Goal: Book appointment/travel/reservation

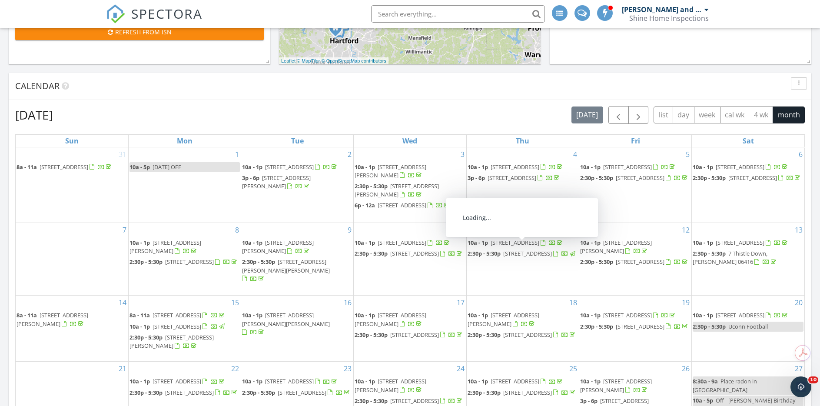
scroll to position [304, 0]
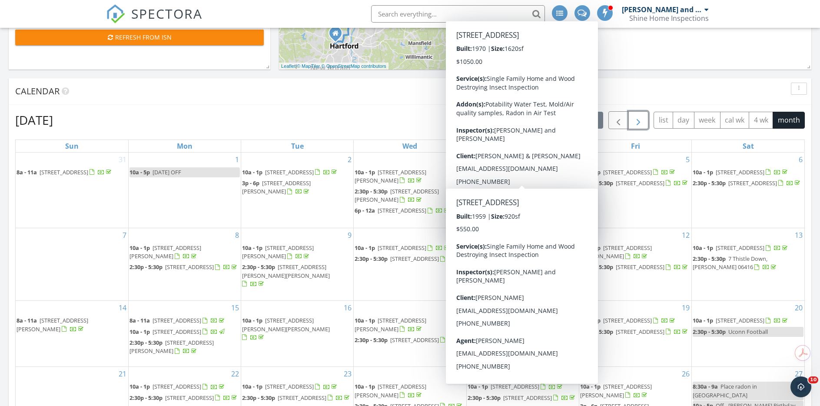
click at [636, 122] on span "button" at bounding box center [638, 120] width 10 height 10
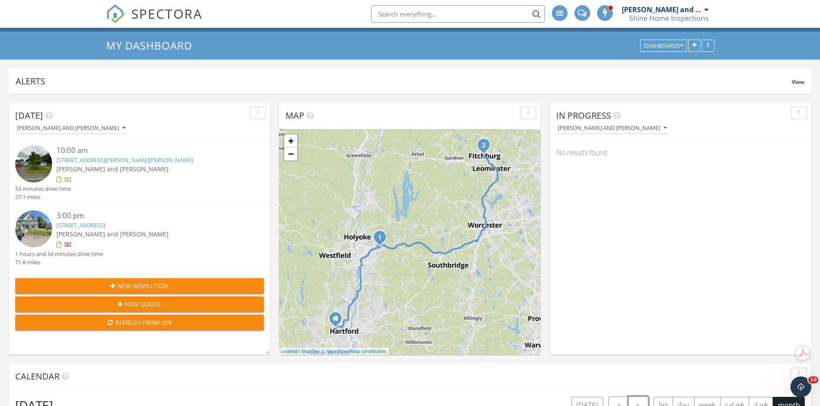
scroll to position [0, 0]
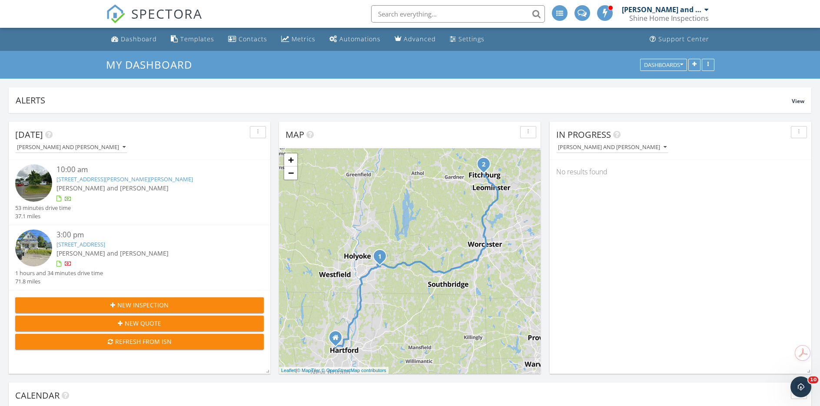
click at [431, 13] on input "text" at bounding box center [458, 13] width 174 height 17
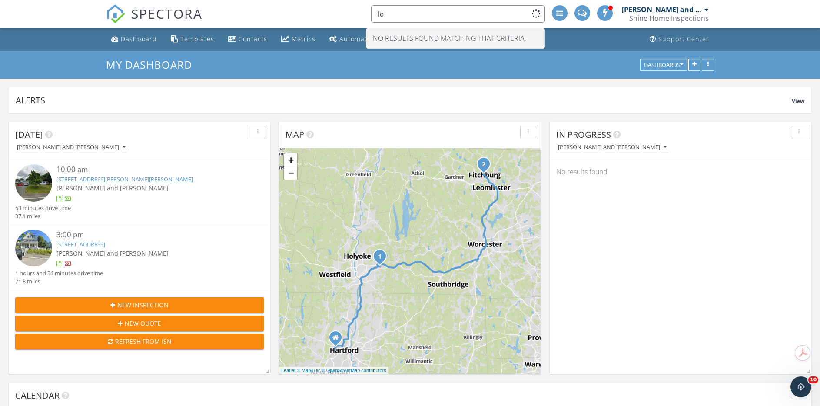
type input "l"
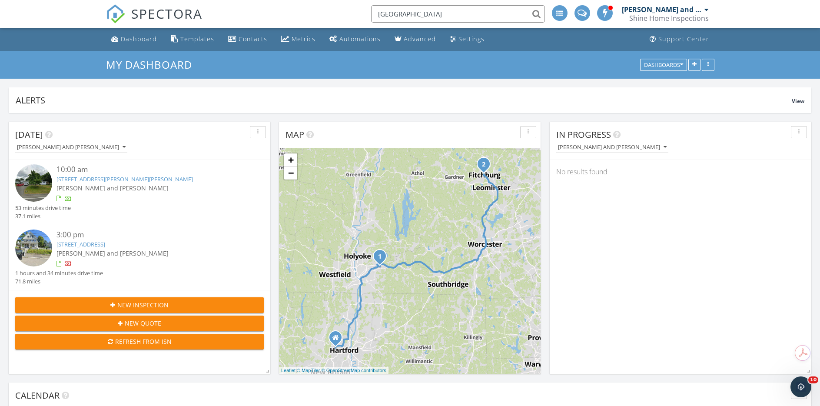
type input "springfield"
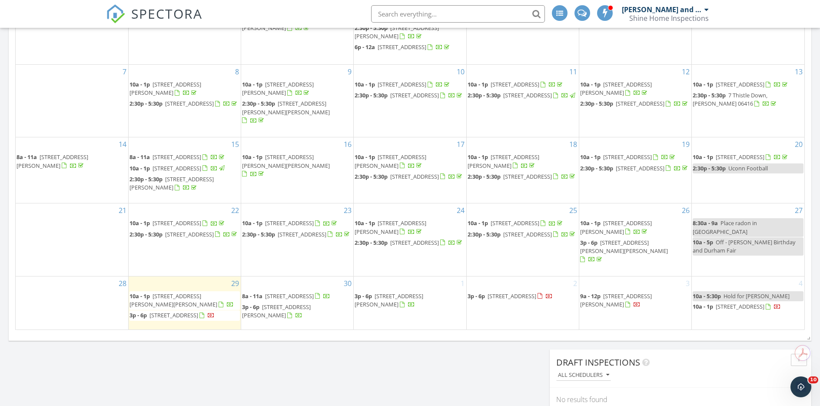
scroll to position [478, 0]
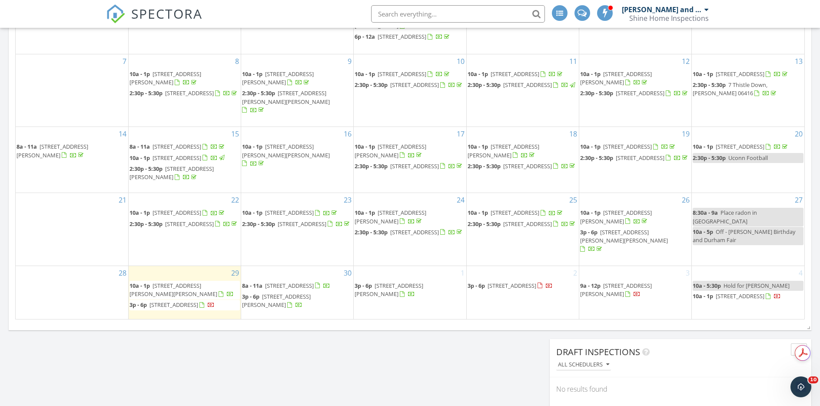
drag, startPoint x: 400, startPoint y: 282, endPoint x: 399, endPoint y: 288, distance: 6.1
click at [399, 288] on span "3p - 6p 747 Timpany Blvd, Gardner 01440" at bounding box center [409, 289] width 110 height 17
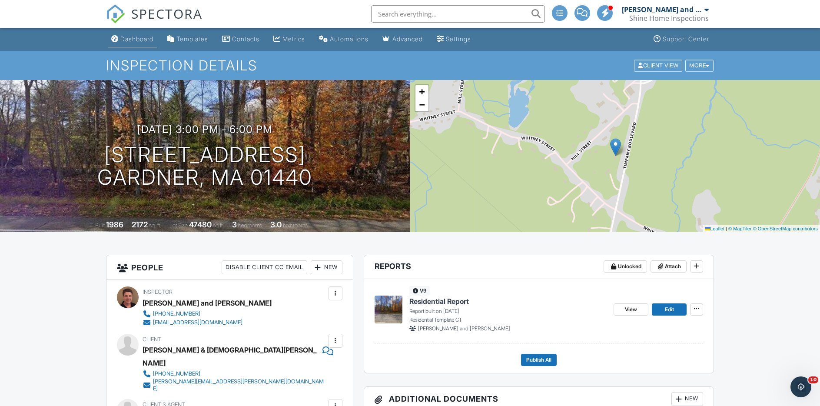
click at [144, 36] on div "Dashboard" at bounding box center [136, 38] width 33 height 7
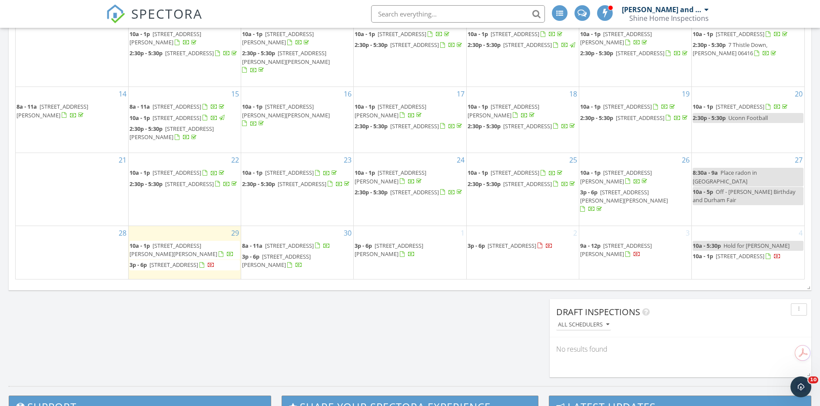
scroll to position [521, 0]
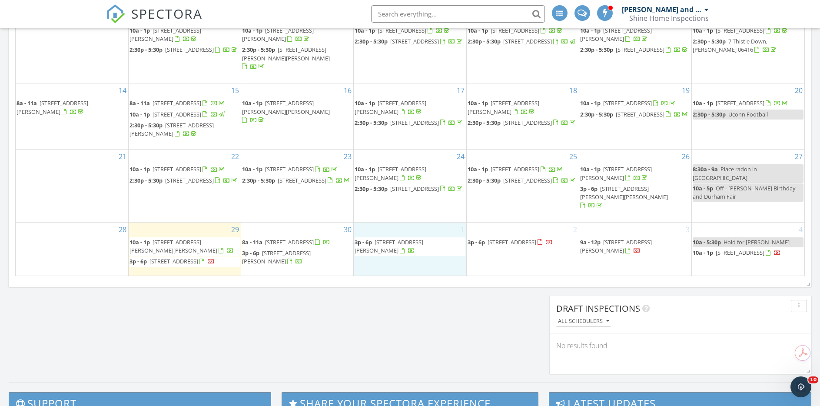
click at [383, 223] on div "1 3p - 6p 747 Timpany Blvd, Gardner 01440" at bounding box center [410, 248] width 112 height 53
click at [404, 202] on link "Event" at bounding box center [408, 200] width 45 height 14
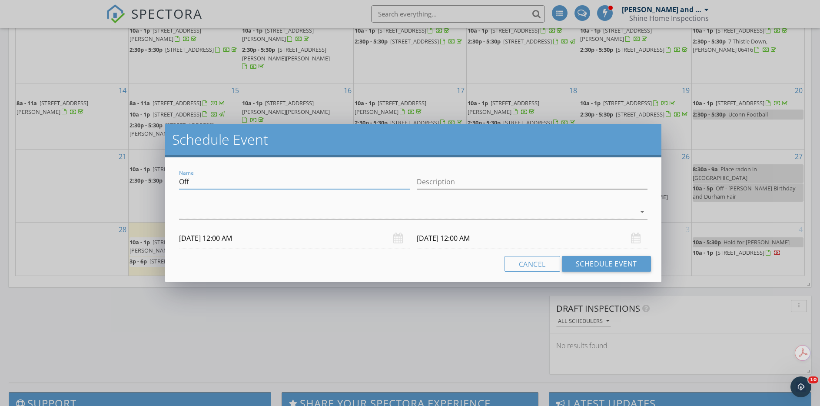
drag, startPoint x: 230, startPoint y: 184, endPoint x: 170, endPoint y: 182, distance: 60.4
click at [170, 182] on div "Name Off Description arrow_drop_down 10/01/2025 12:00 AM 10/02/2025 12:00 AM Ca…" at bounding box center [413, 219] width 496 height 125
click at [222, 182] on input "hold for Johhnny" at bounding box center [294, 182] width 231 height 14
type input "hold for Johnny"
click at [266, 241] on input "10/01/2025 12:00 AM" at bounding box center [294, 238] width 231 height 21
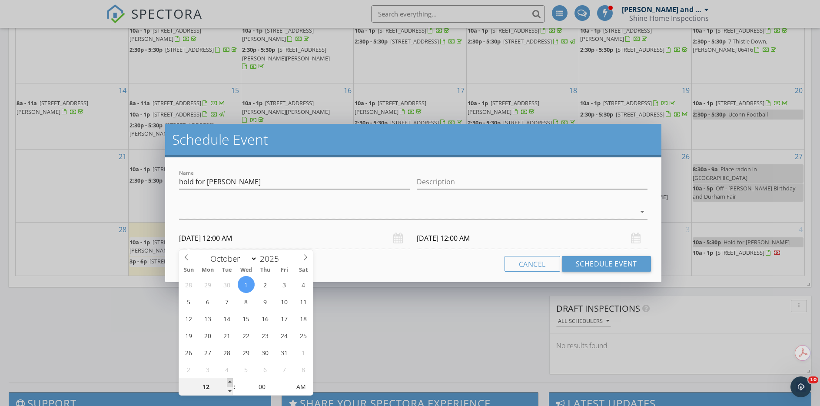
type input "01"
type input "10/01/2025 1:00 AM"
click at [229, 380] on span at bounding box center [230, 382] width 6 height 9
type input "02"
type input "10/01/2025 2:00 AM"
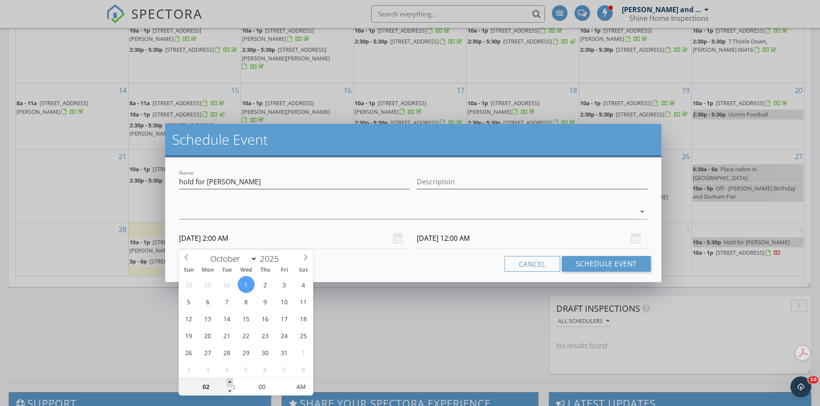
click at [229, 380] on span at bounding box center [230, 382] width 6 height 9
type input "10/02/2025 2:00 AM"
type input "03"
type input "10/01/2025 3:00 AM"
click at [230, 383] on span at bounding box center [230, 382] width 6 height 9
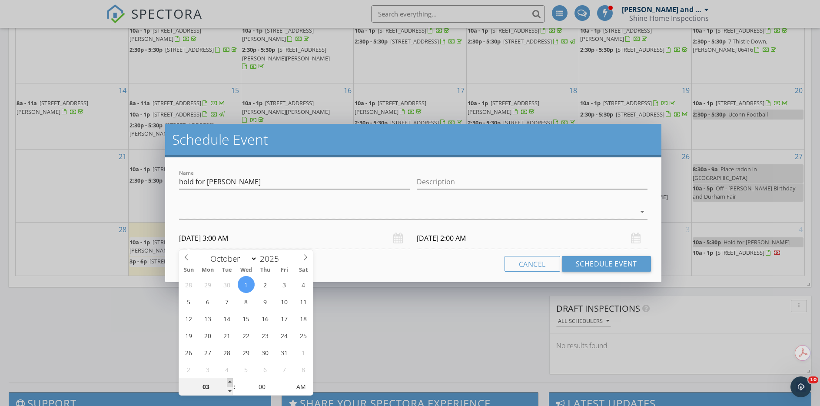
type input "04"
type input "10/01/2025 4:00 AM"
click at [230, 383] on span at bounding box center [230, 382] width 6 height 9
type input "10/02/2025 4:00 AM"
type input "05"
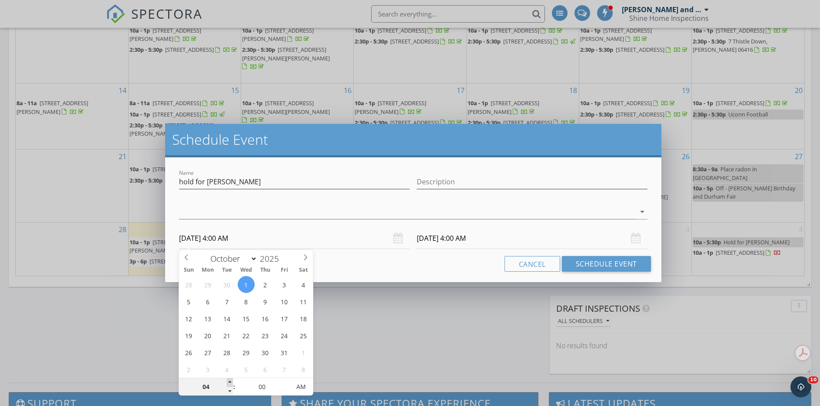
type input "10/01/2025 5:00 AM"
click at [230, 383] on span at bounding box center [230, 382] width 6 height 9
type input "06"
type input "10/01/2025 6:00 AM"
click at [230, 383] on span at bounding box center [230, 382] width 6 height 9
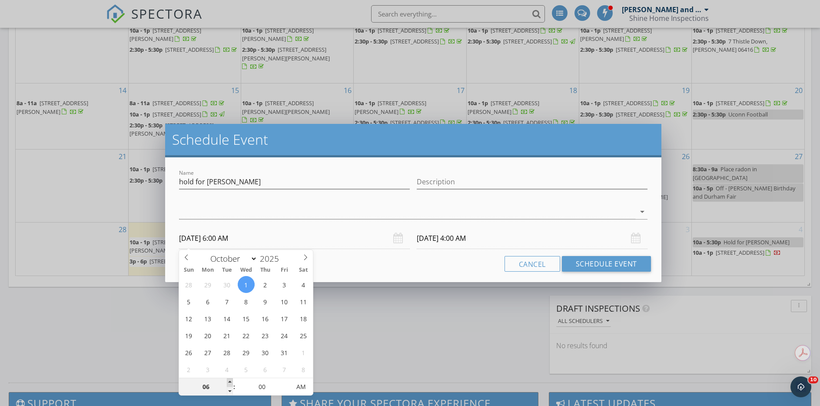
type input "07"
type input "10/01/2025 7:00 AM"
click at [230, 383] on span at bounding box center [230, 382] width 6 height 9
type input "10/02/2025 7:00 AM"
type input "08"
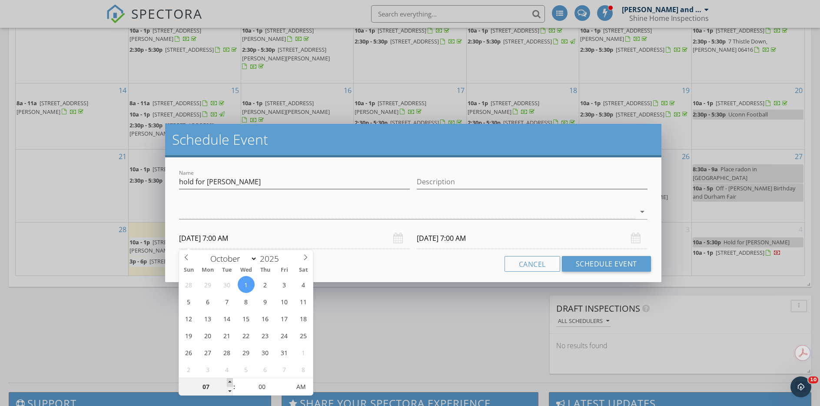
type input "10/01/2025 8:00 AM"
click at [230, 383] on span at bounding box center [230, 382] width 6 height 9
type input "09"
type input "10/01/2025 9:00 AM"
click at [230, 383] on span at bounding box center [230, 382] width 6 height 9
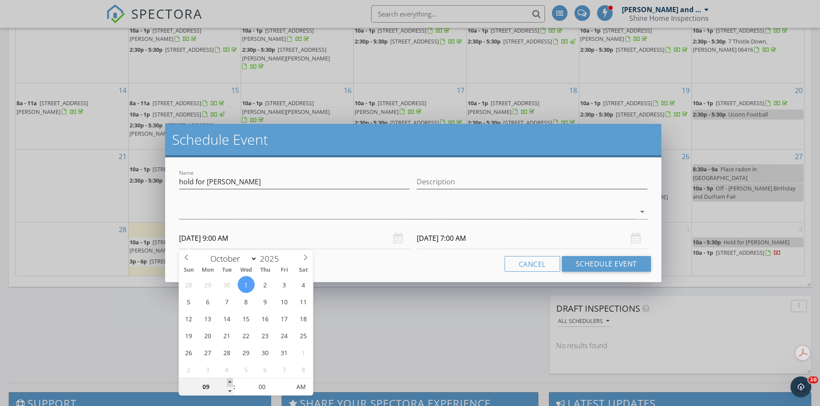
type input "10/02/2025 9:00 AM"
type input "10"
type input "10/01/2025 10:00 AM"
click at [230, 383] on span at bounding box center [230, 382] width 6 height 9
click at [351, 229] on input "10/01/2025 10:00 AM" at bounding box center [294, 238] width 231 height 21
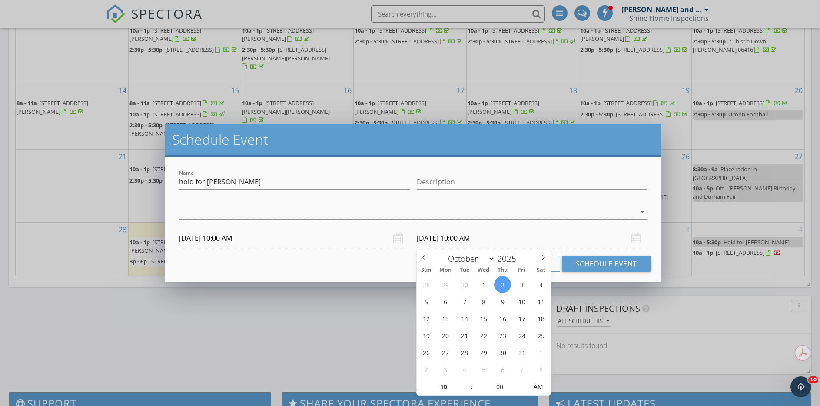
click at [486, 238] on input "10/02/2025 10:00 AM" at bounding box center [532, 238] width 231 height 21
type input "10/01/2025 10:00 AM"
type input "11"
type input "10/01/2025 11:00 AM"
click at [467, 383] on span at bounding box center [467, 382] width 6 height 9
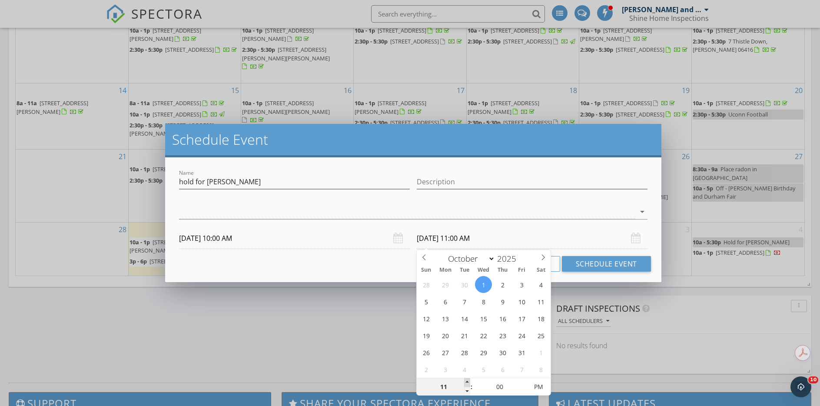
type input "12"
type input "10/01/2025 12:00 PM"
click at [467, 383] on span at bounding box center [467, 382] width 6 height 9
type input "01"
type input "10/01/2025 1:00 PM"
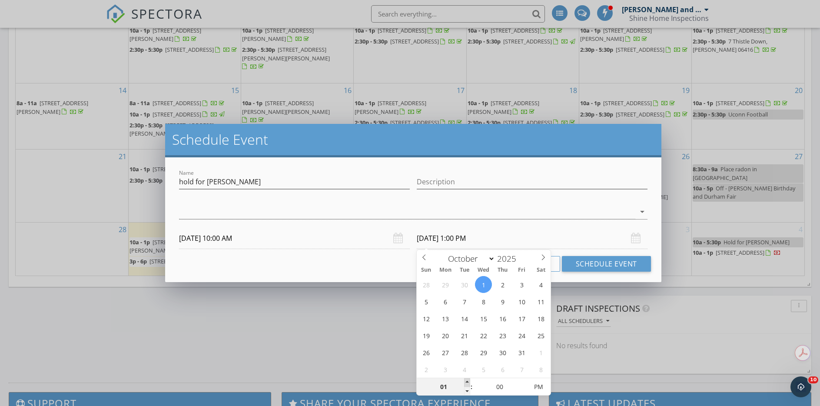
click at [467, 383] on span at bounding box center [467, 382] width 6 height 9
click at [597, 263] on button "Schedule Event" at bounding box center [606, 264] width 89 height 16
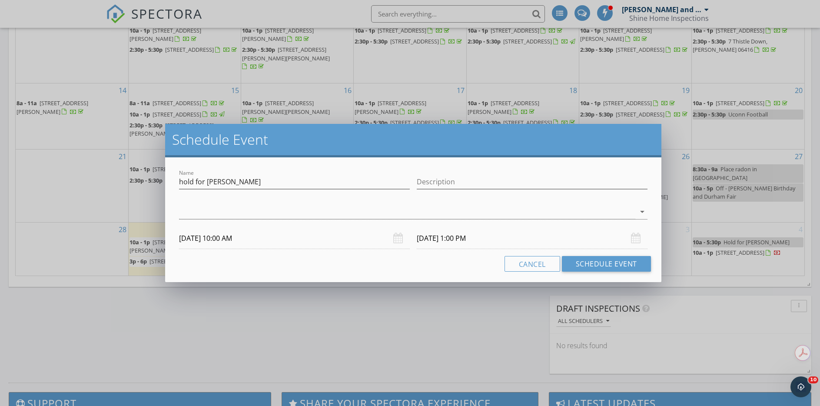
click at [212, 197] on div at bounding box center [294, 194] width 231 height 5
click at [206, 204] on div "check_box_outline_blank Jerry and Shane Marren arrow_drop_down" at bounding box center [413, 213] width 468 height 28
click at [202, 209] on div at bounding box center [407, 212] width 456 height 14
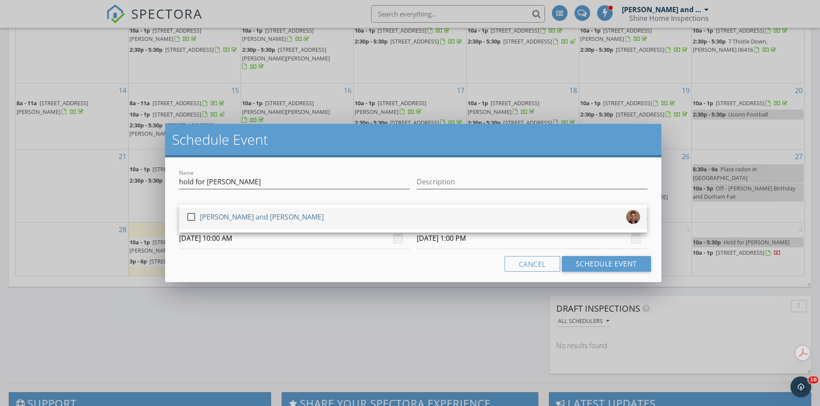
click at [192, 217] on div at bounding box center [191, 216] width 15 height 15
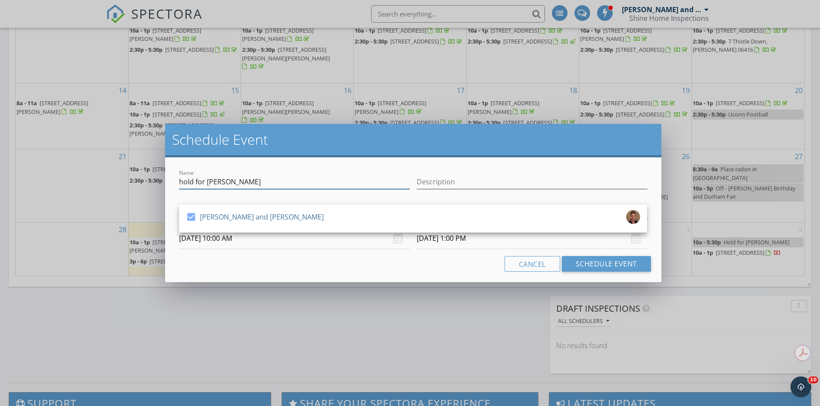
click at [378, 182] on input "hold for Johnny" at bounding box center [294, 182] width 231 height 14
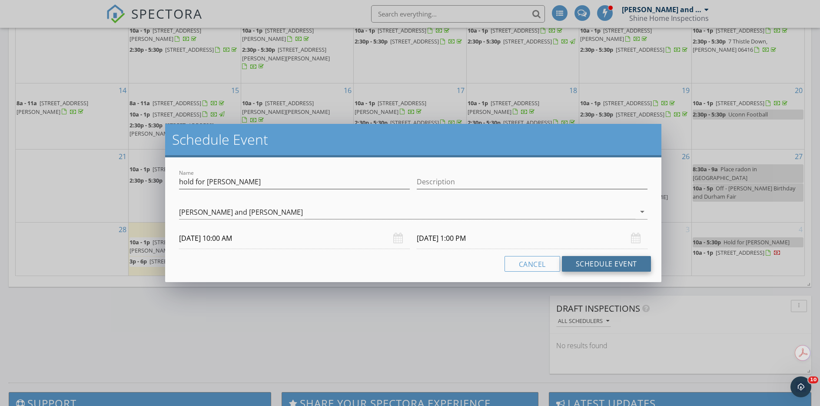
click at [599, 266] on button "Schedule Event" at bounding box center [606, 264] width 89 height 16
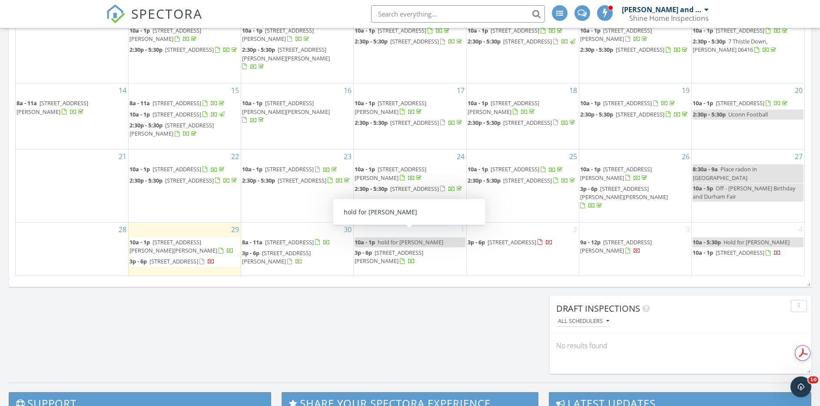
click at [390, 238] on span "hold for Johnny" at bounding box center [410, 242] width 66 height 8
select select "9"
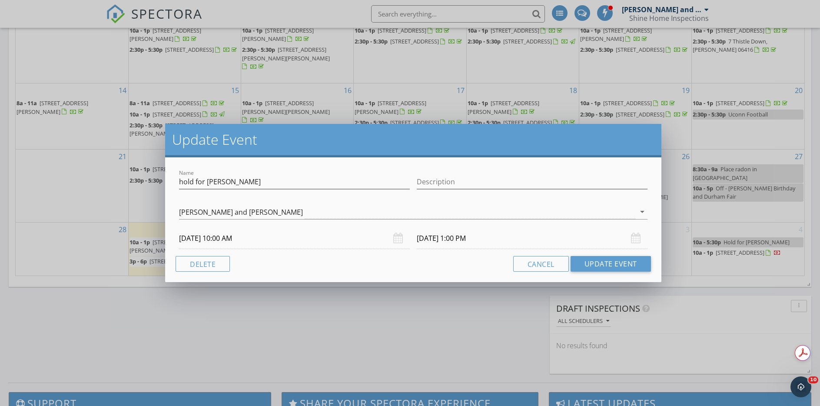
click at [258, 239] on input "10/01/2025 10:00 AM" at bounding box center [294, 238] width 231 height 21
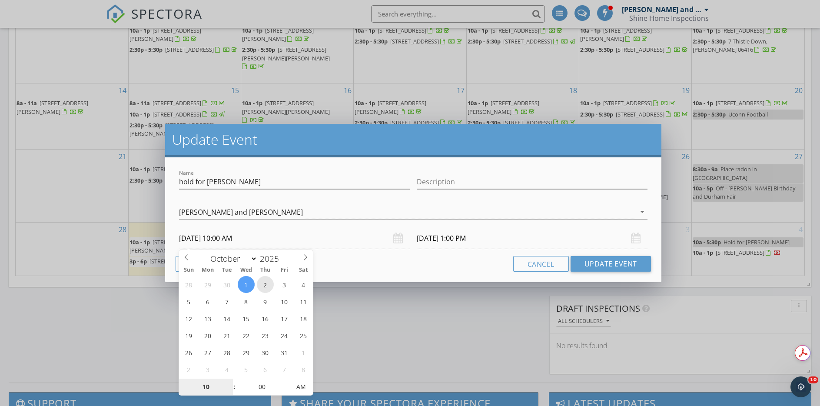
type input "10/02/2025 10:00 AM"
type input "10/02/2025 1:00 PM"
click at [355, 237] on input "10/02/2025 10:00 AM" at bounding box center [294, 238] width 231 height 21
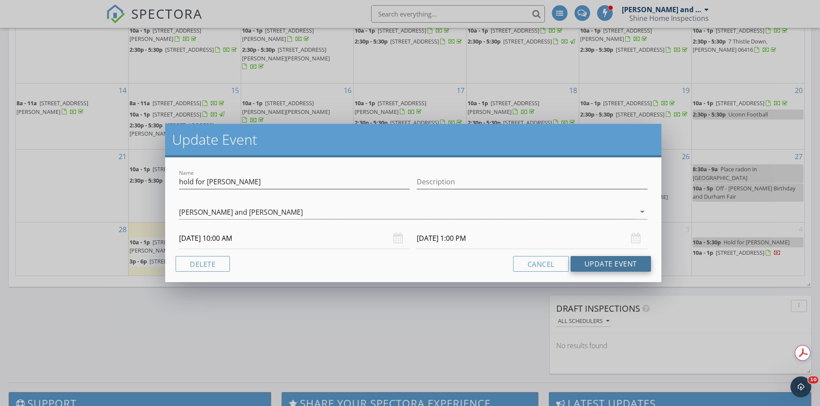
click at [592, 259] on button "Update Event" at bounding box center [610, 264] width 80 height 16
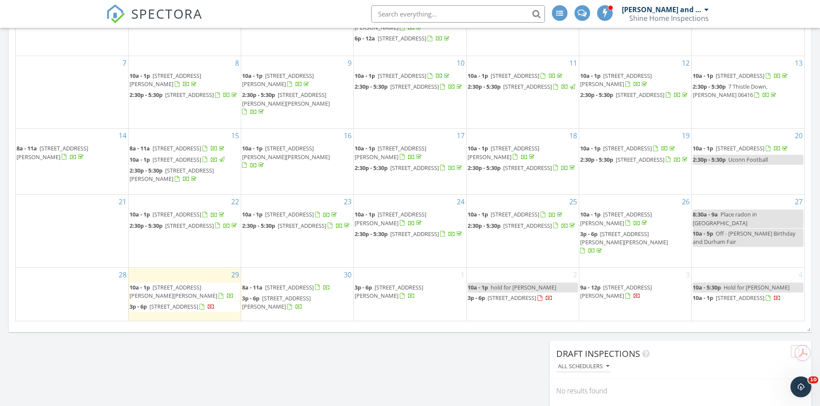
scroll to position [478, 0]
